Goal: Check status: Check status

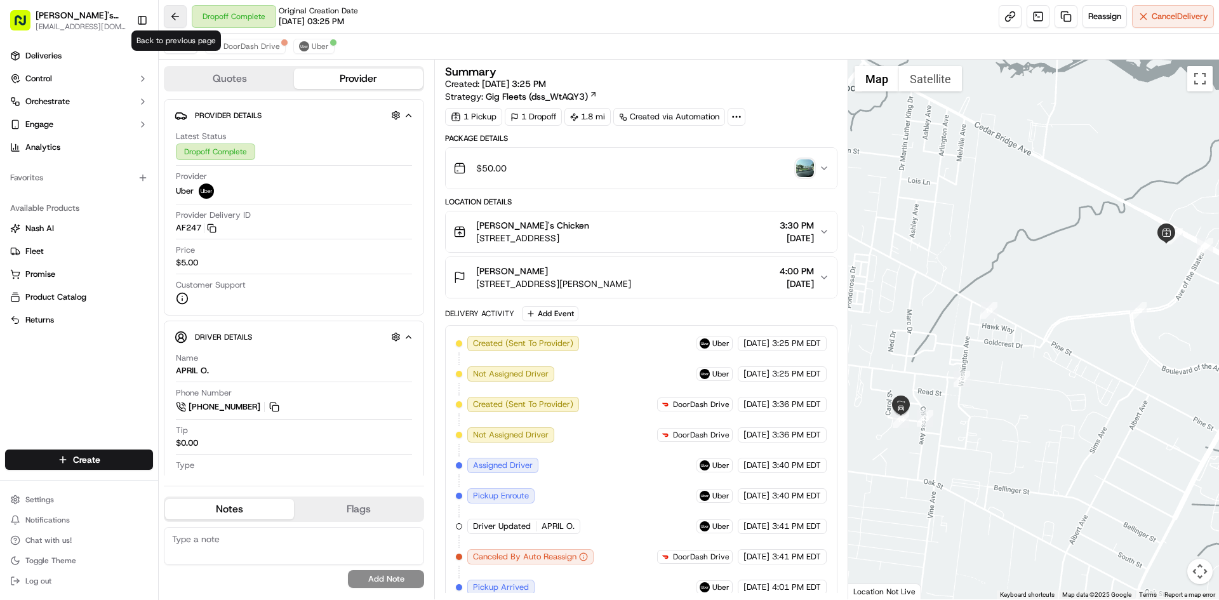
click at [177, 22] on button at bounding box center [175, 16] width 23 height 23
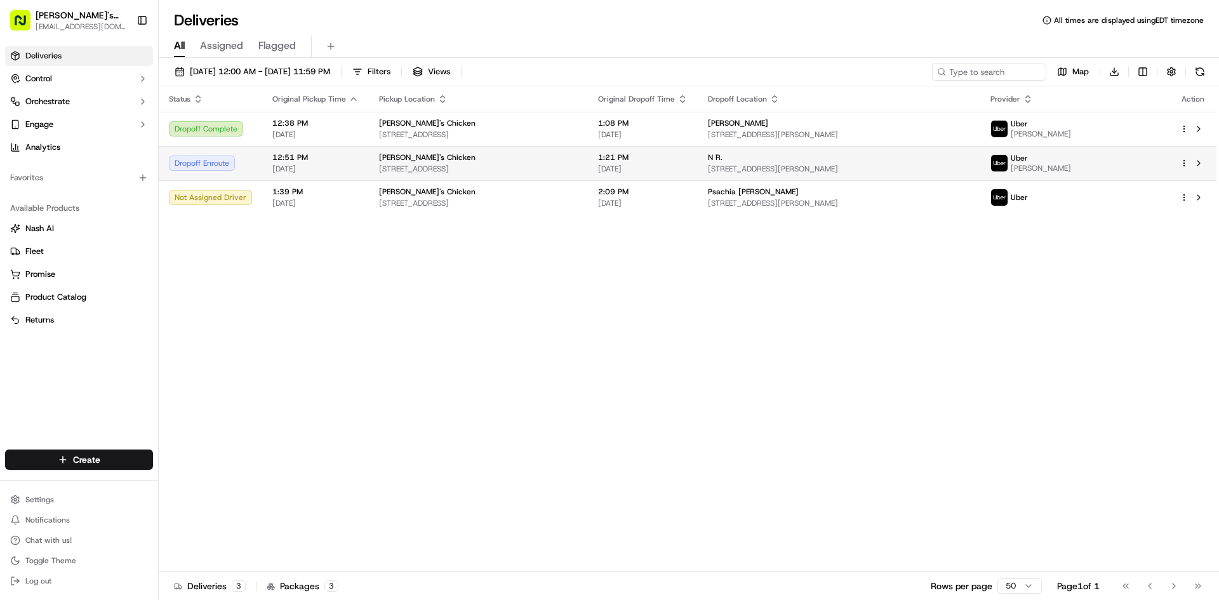
click at [578, 171] on span "[STREET_ADDRESS]" at bounding box center [478, 169] width 199 height 10
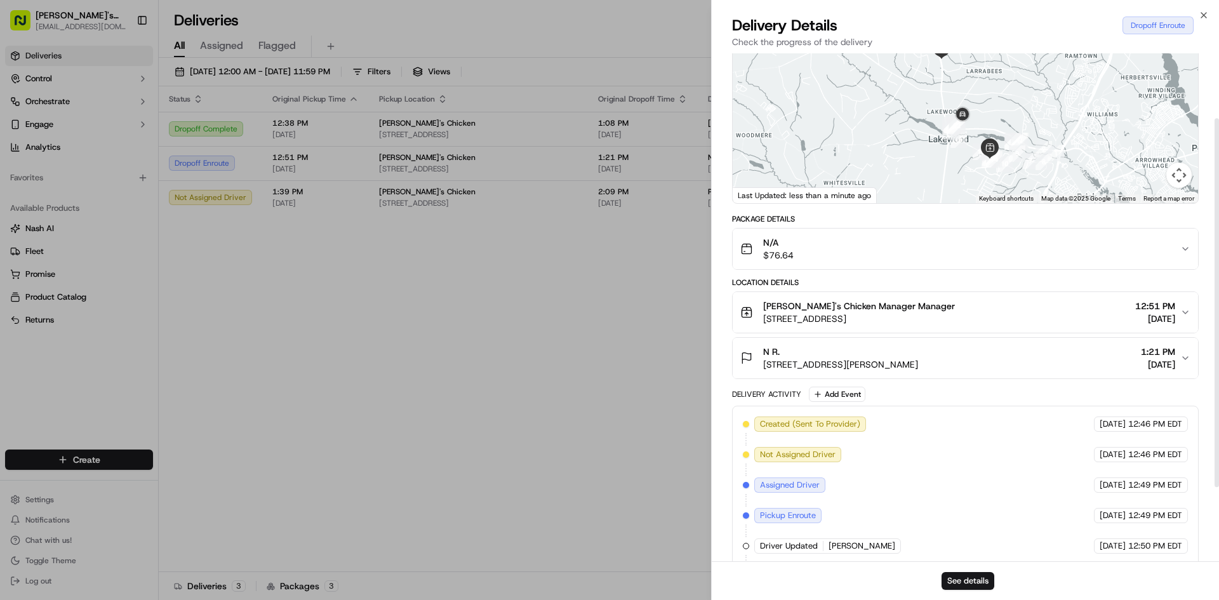
scroll to position [191, 0]
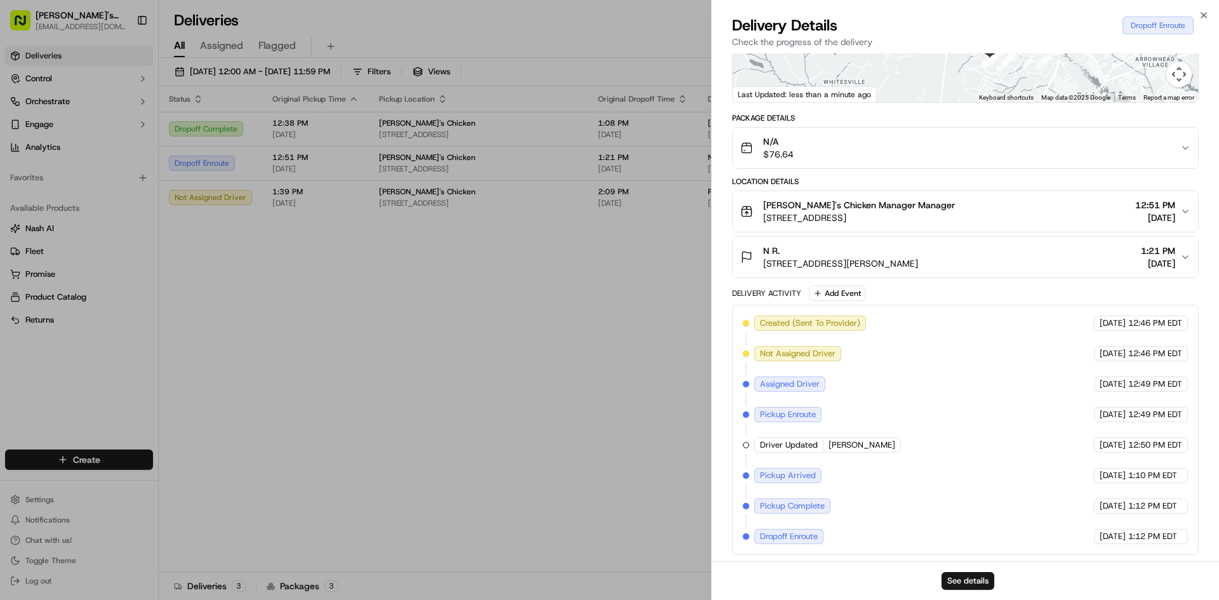
click at [1198, 17] on div "Delivery Details Dropoff Enroute" at bounding box center [965, 25] width 467 height 20
click at [1202, 0] on html "Mike's Chicken shmuly@mikeschicken.com Toggle Sidebar Deliveries Control Orches…" at bounding box center [609, 300] width 1219 height 600
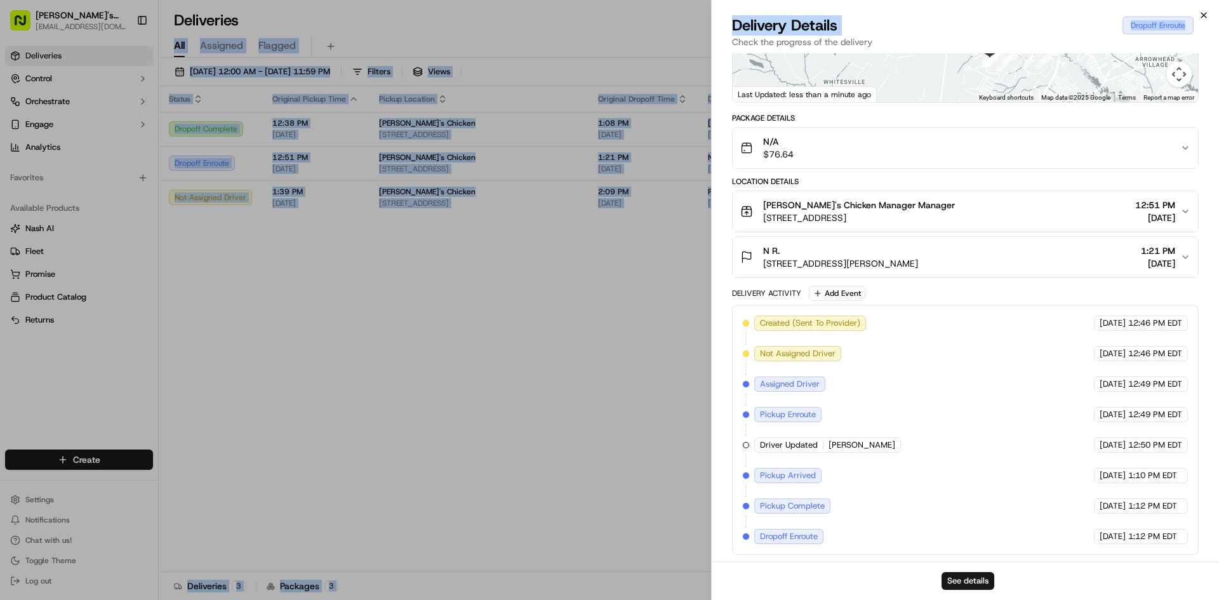
click at [1200, 12] on icon "button" at bounding box center [1204, 15] width 10 height 10
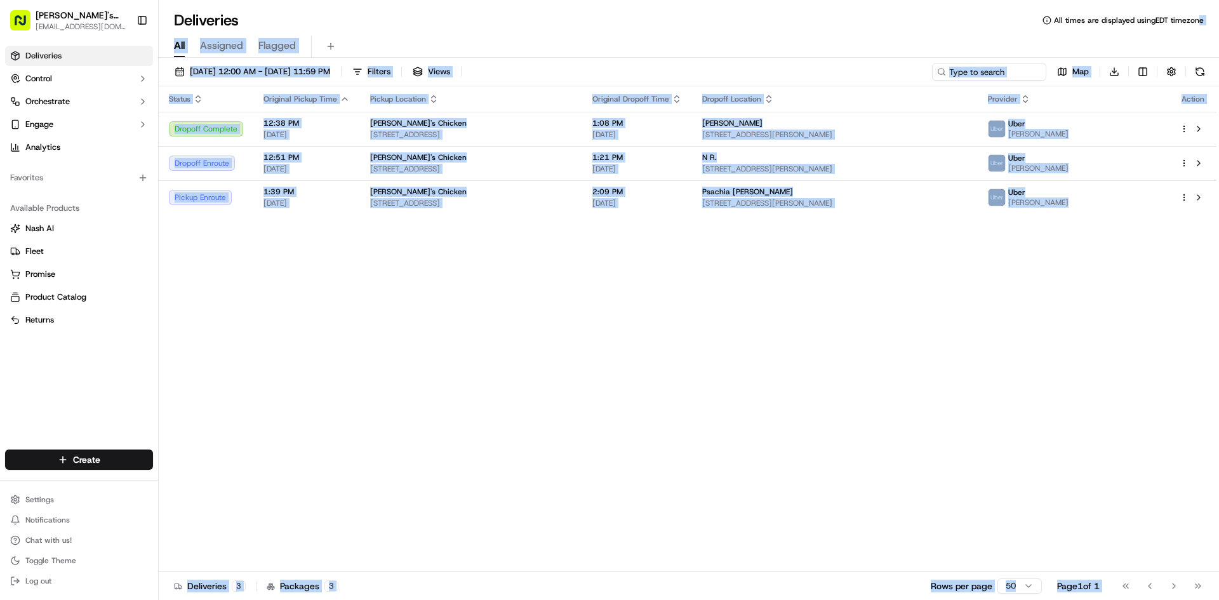
click at [318, 355] on div "Status Original Pickup Time Pickup Location Original Dropoff Time Dropoff Locat…" at bounding box center [688, 329] width 1058 height 486
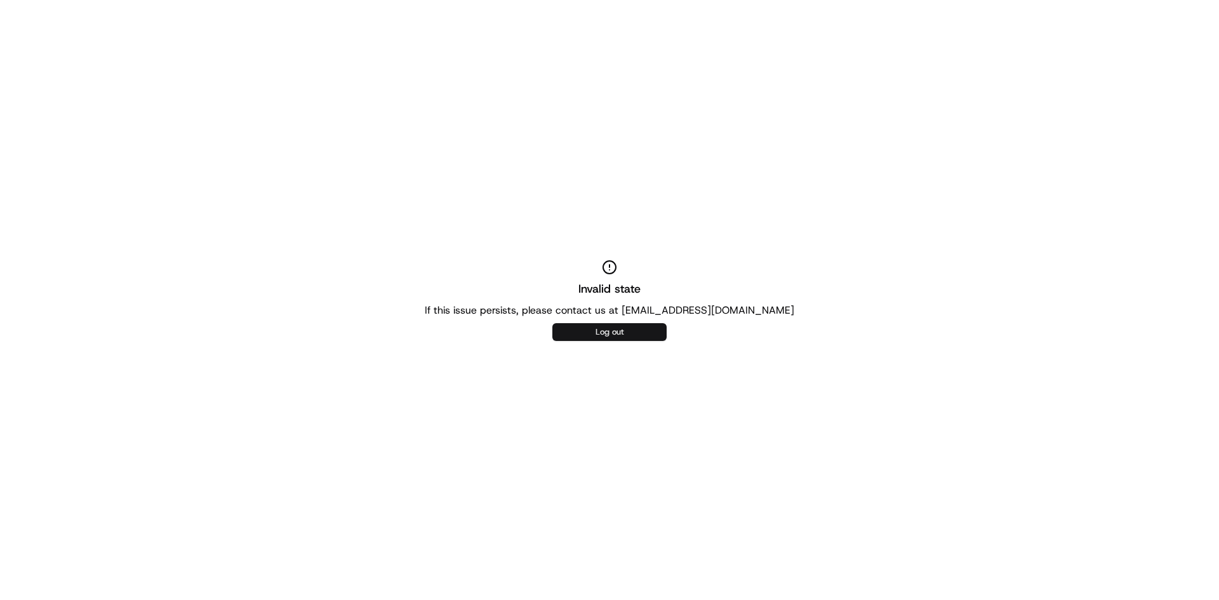
click at [635, 326] on button "Log out" at bounding box center [610, 332] width 114 height 18
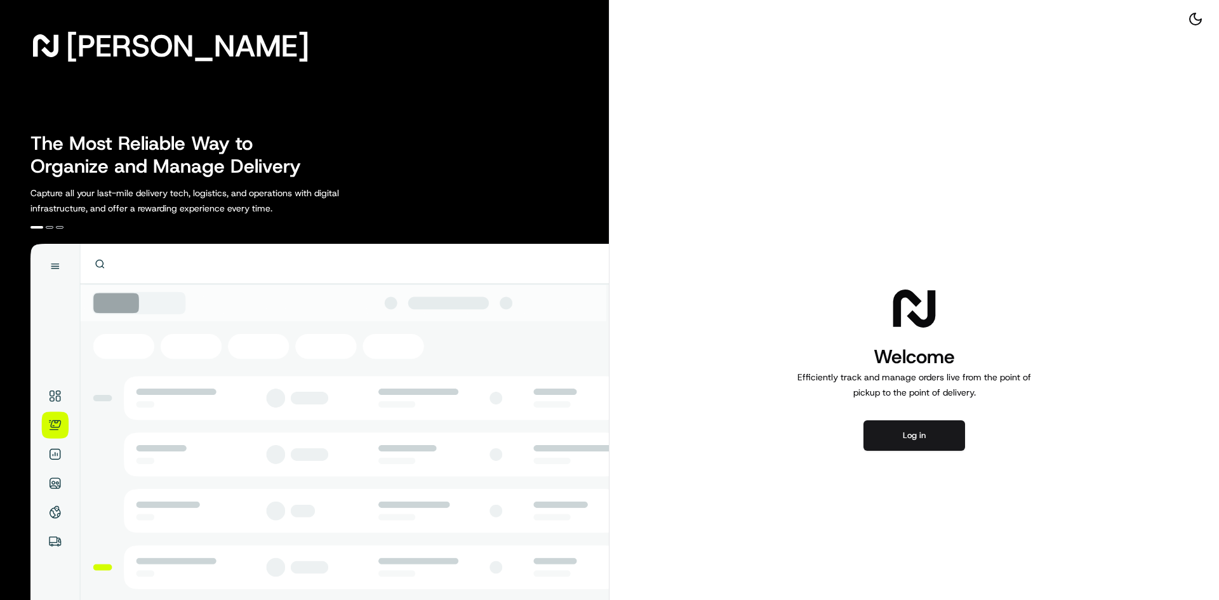
click at [906, 451] on div "Welcome Efficiently track and manage orders live from the point of pickup to th…" at bounding box center [915, 367] width 610 height 734
